Goal: Information Seeking & Learning: Compare options

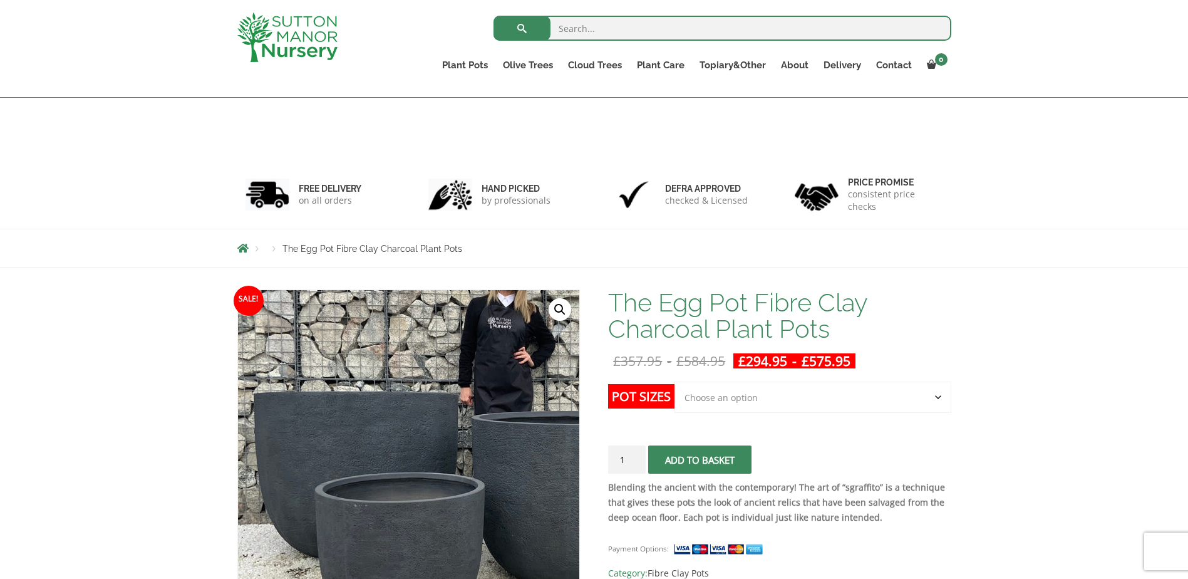
scroll to position [228, 0]
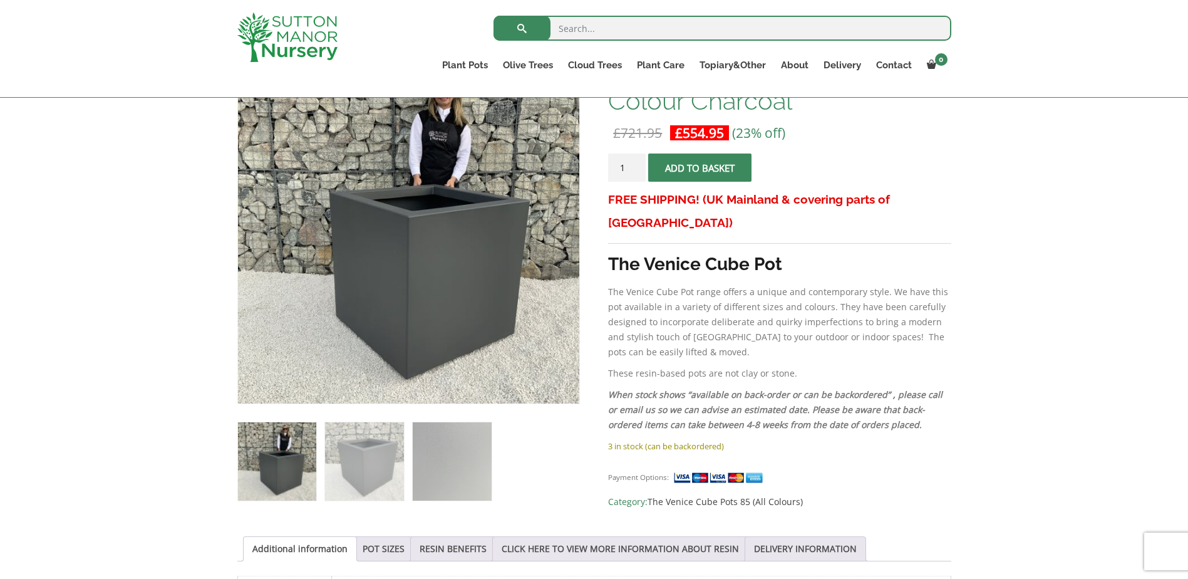
scroll to position [103, 0]
